Goal: Check status: Check status

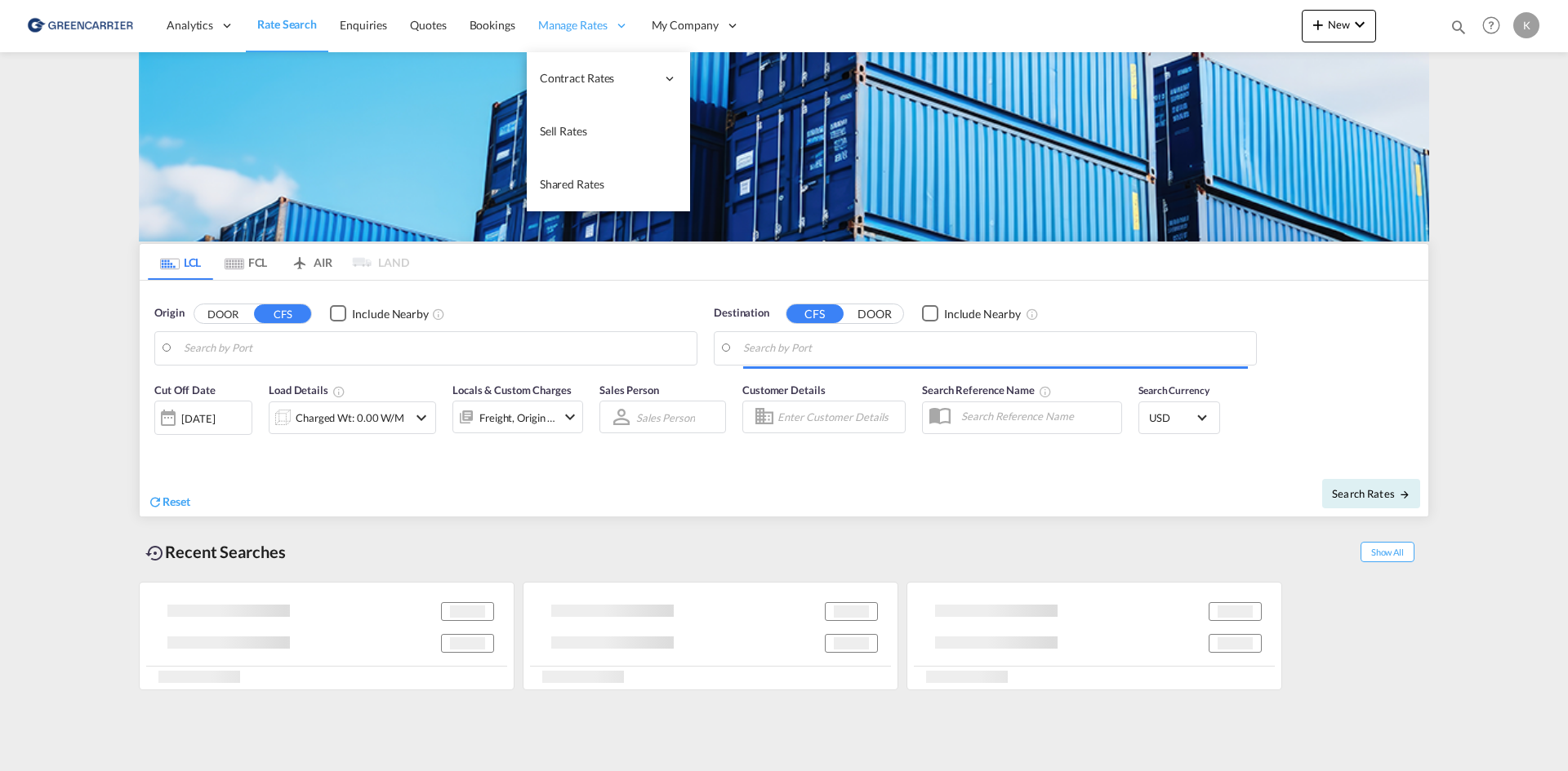
type input "DK-6760, Bæk, [GEOGRAPHIC_DATA], [GEOGRAPHIC_DATA], [GEOGRAPHIC_DATA], [GEOGRAP…"
type input "Sohar, OMSOH"
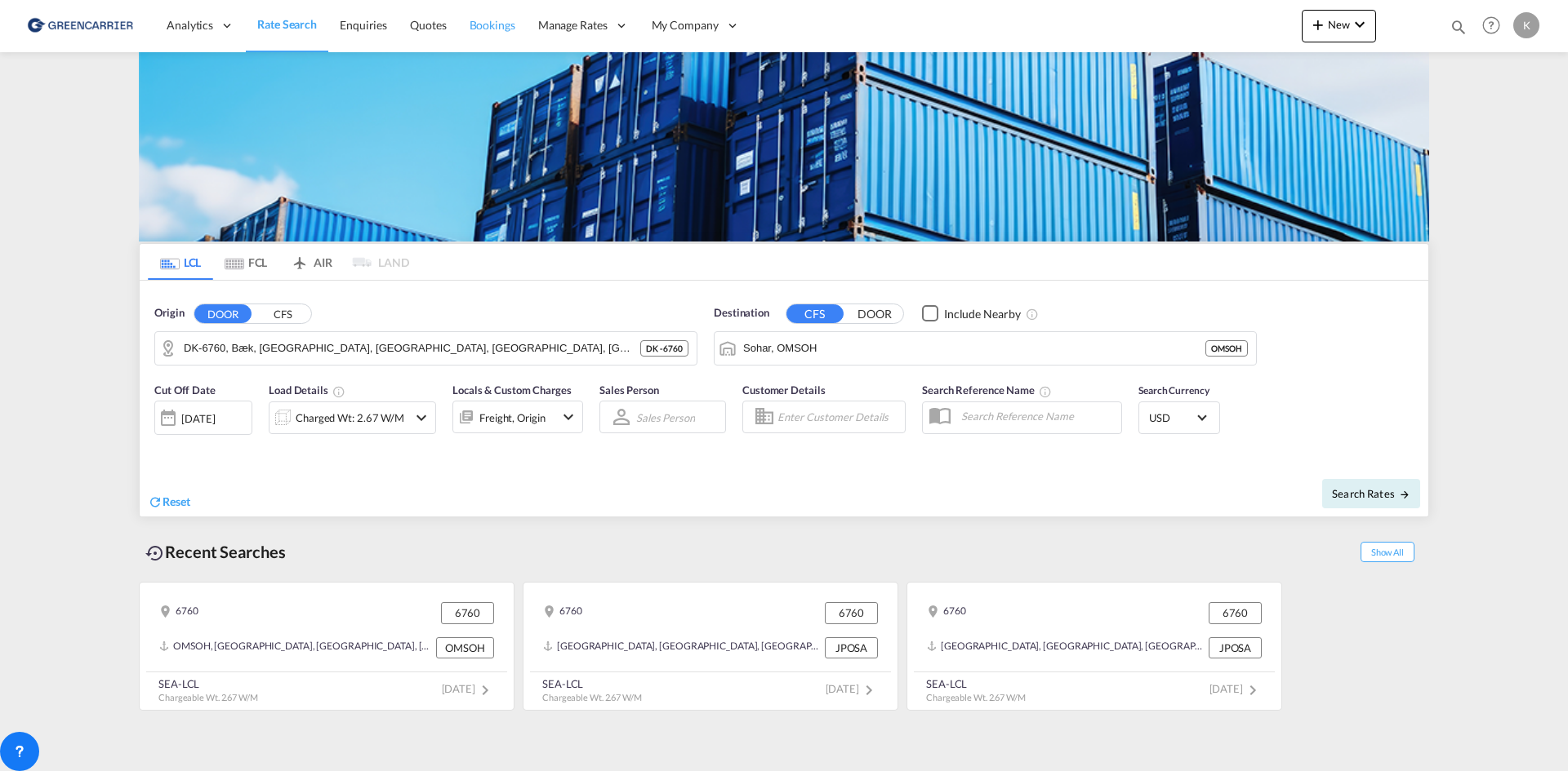
click at [475, 16] on link "Bookings" at bounding box center [492, 25] width 69 height 53
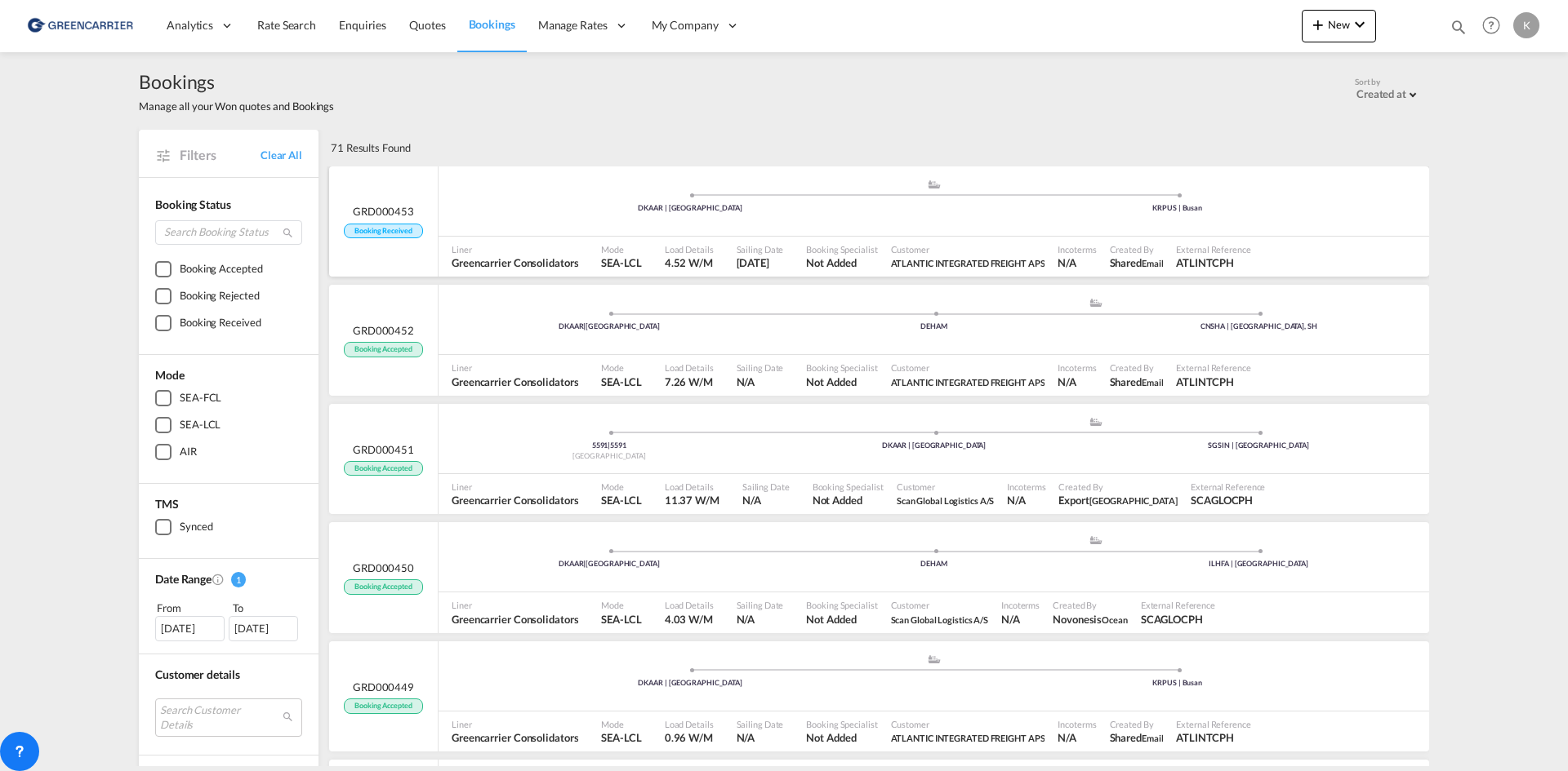
click at [805, 227] on div ".a{fill:#aaa8ad;} .a{fill:#aaa8ad;} DKAAR | [GEOGRAPHIC_DATA] KRPUS | [GEOGRAPH…" at bounding box center [934, 203] width 991 height 49
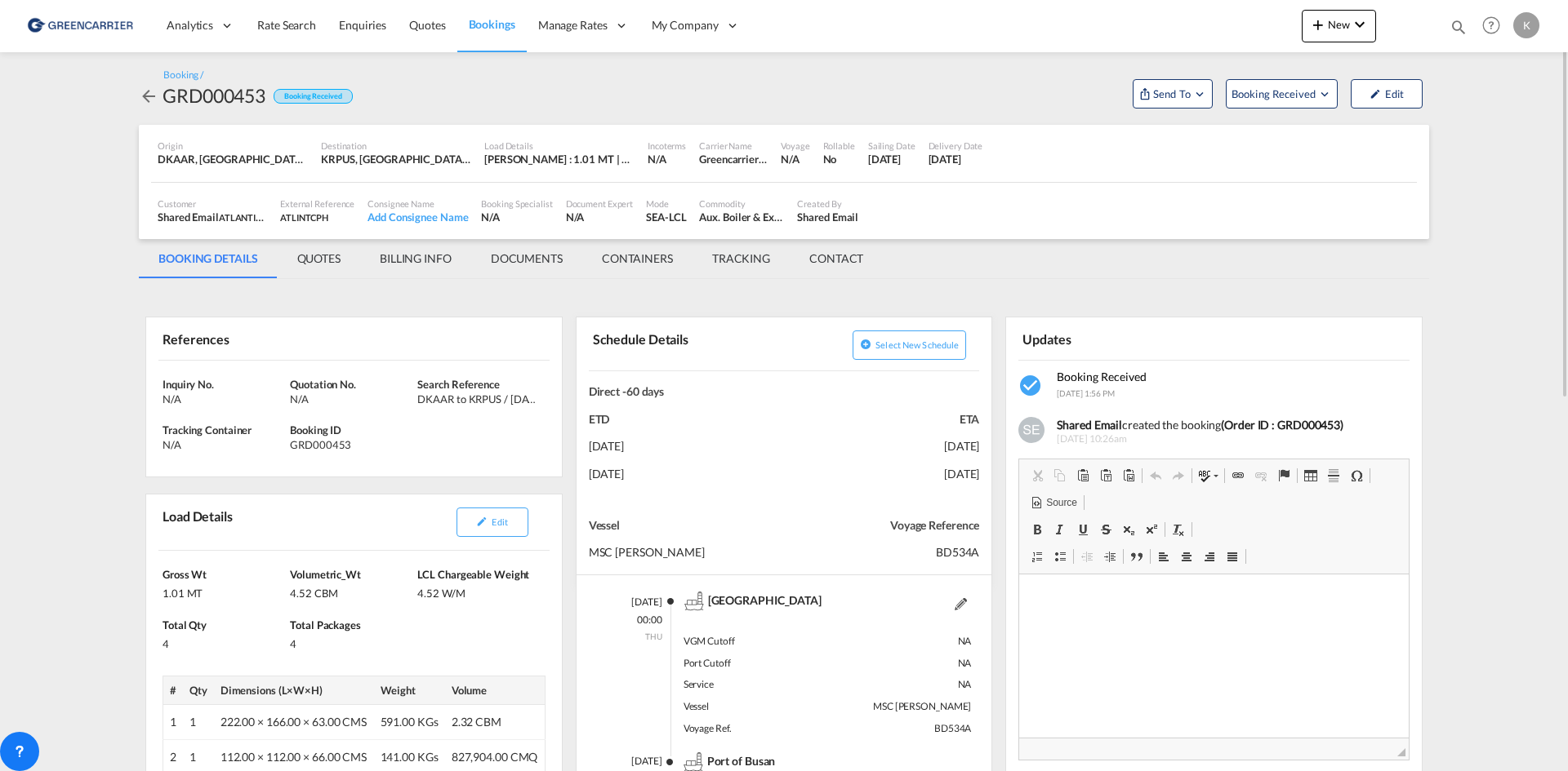
scroll to position [163, 0]
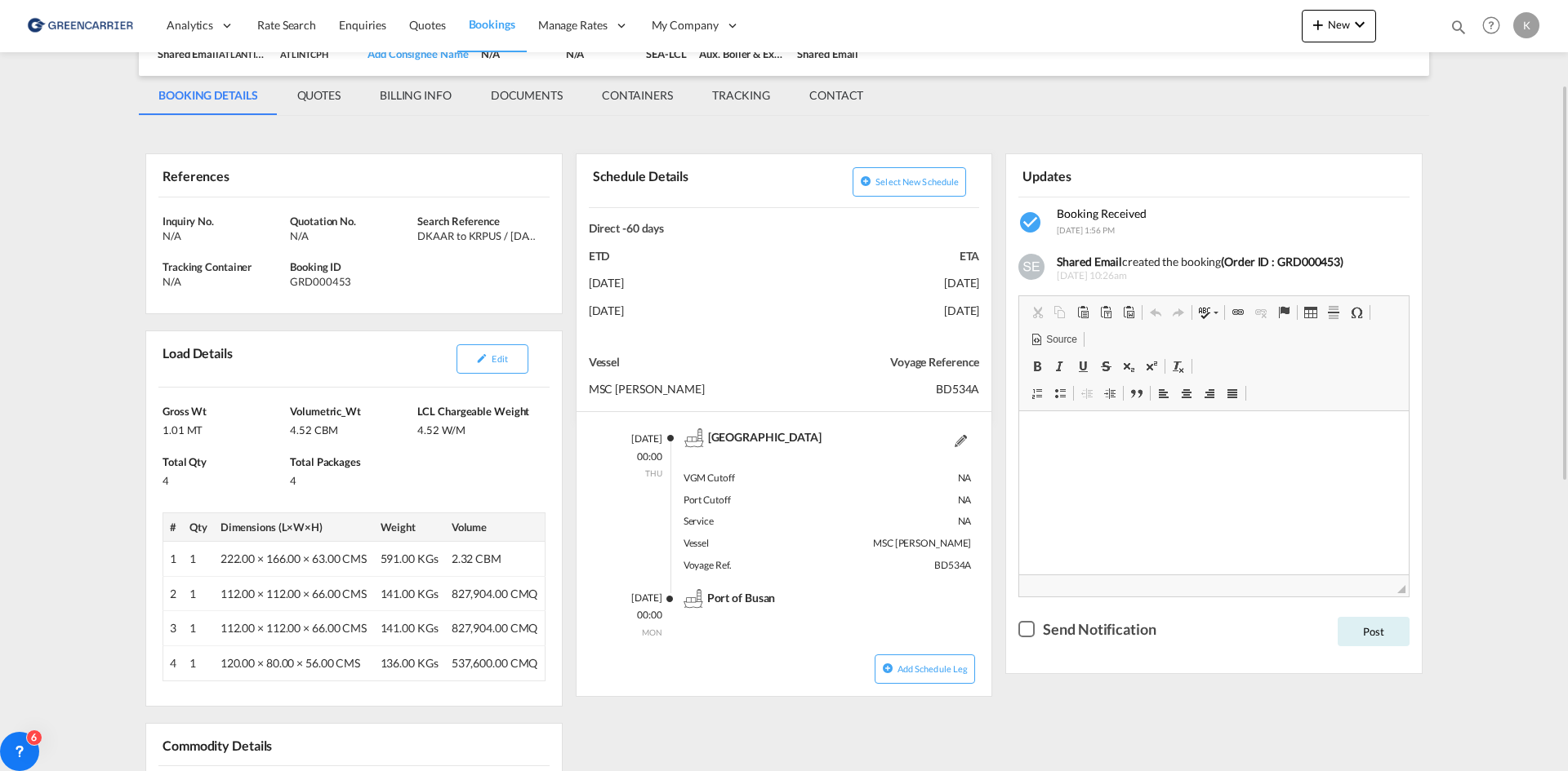
click at [324, 280] on div "GRD000453" at bounding box center [351, 281] width 123 height 15
copy div "GRD000453"
